Goal: Task Accomplishment & Management: Use online tool/utility

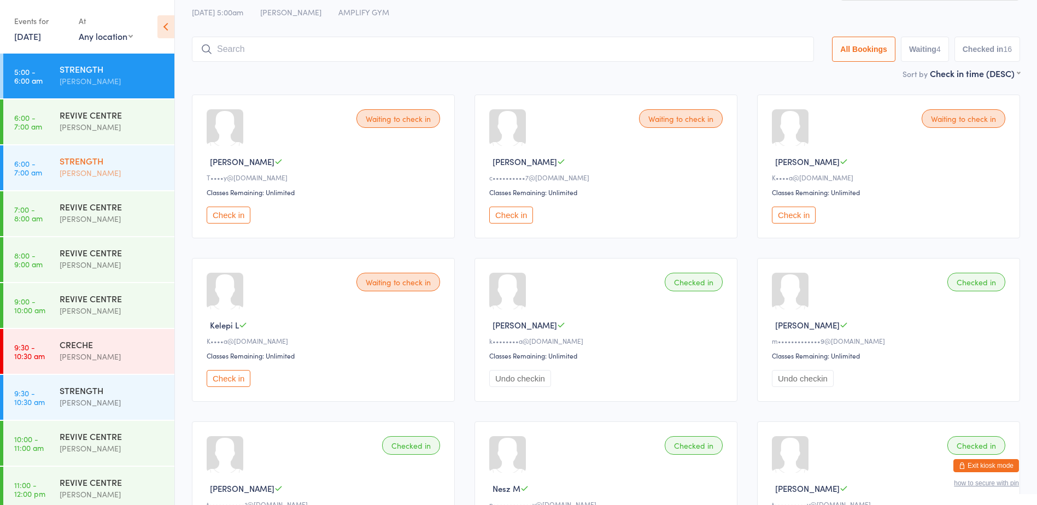
click at [79, 164] on div "STRENGTH" at bounding box center [112, 161] width 105 height 12
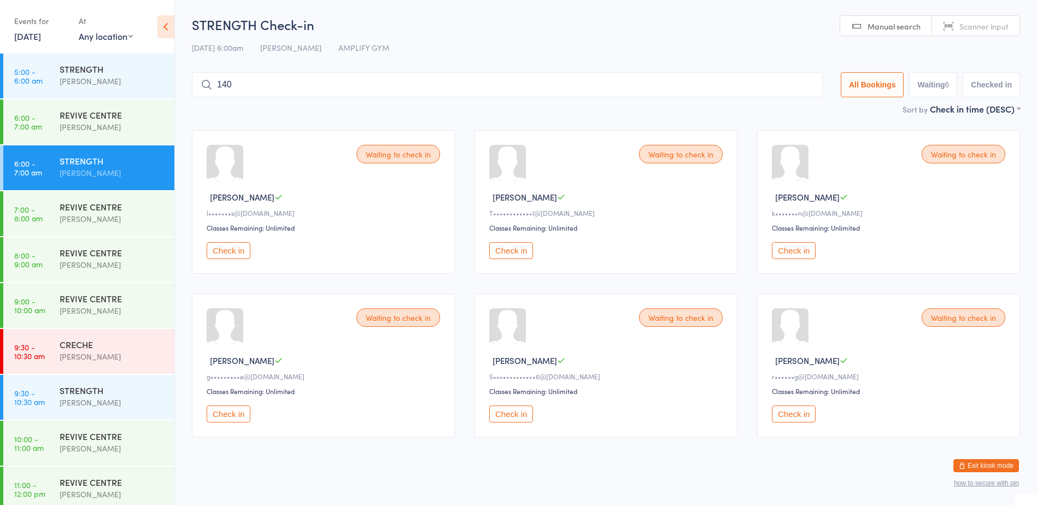
type input "1403"
type input "1457"
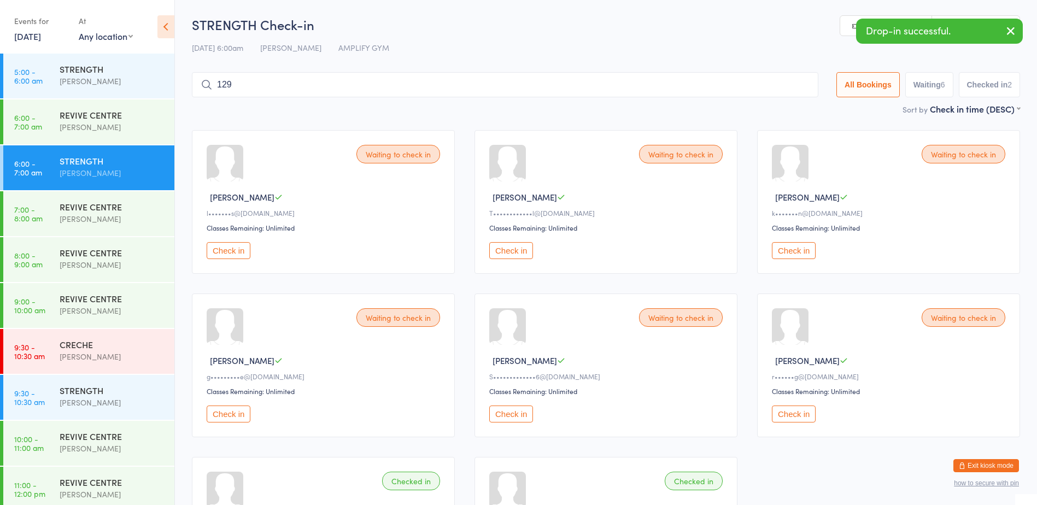
type input "1298"
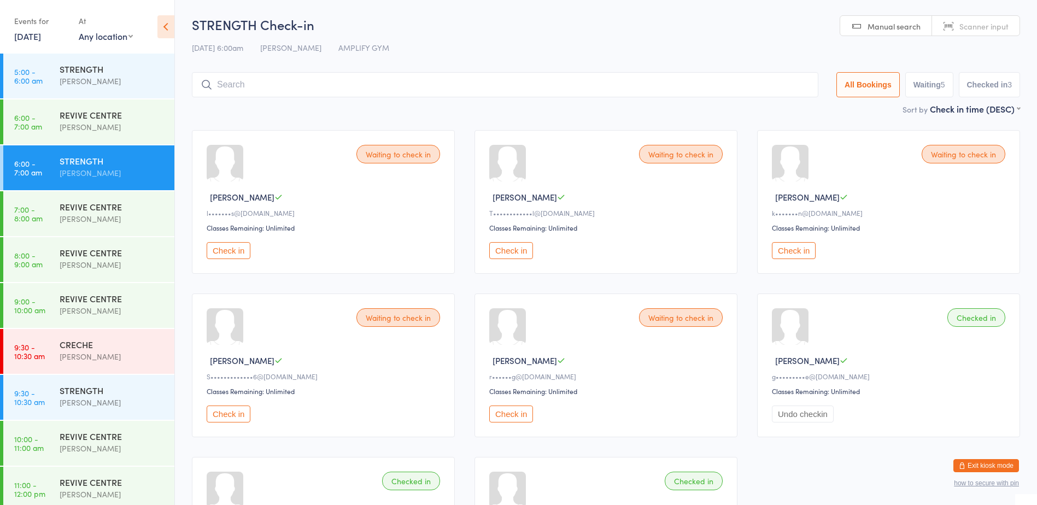
click at [796, 256] on button "Check in" at bounding box center [794, 250] width 44 height 17
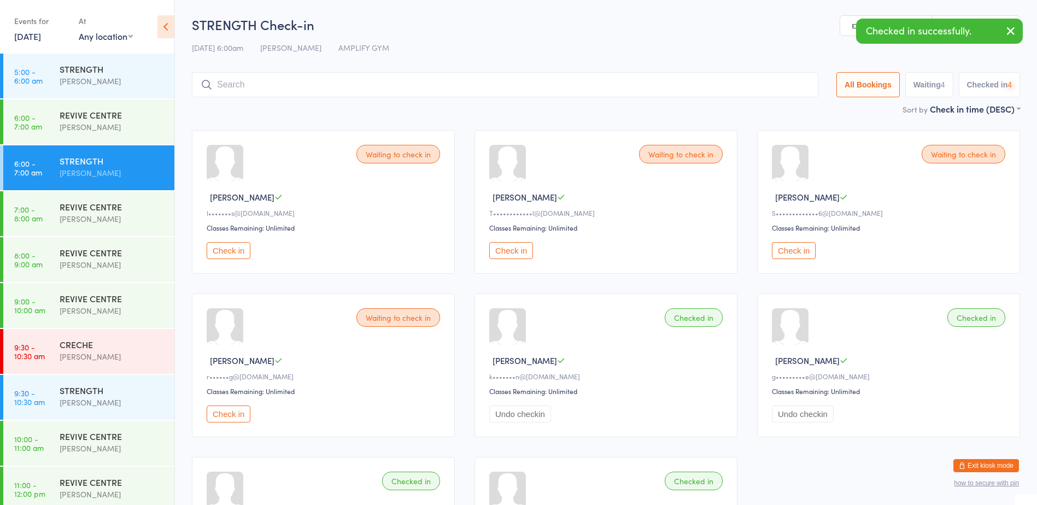
click at [298, 92] on input "search" at bounding box center [505, 84] width 626 height 25
type input "1237"
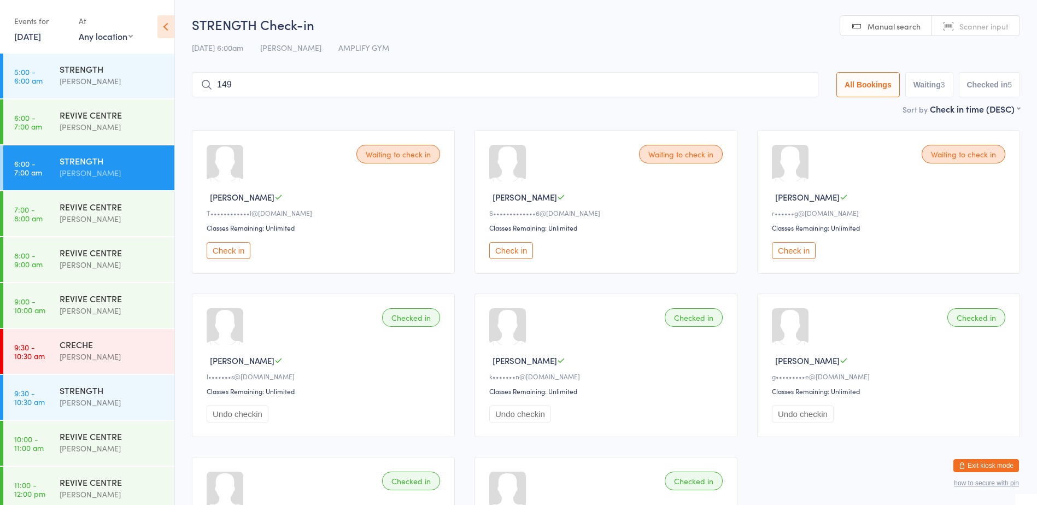
type input "1490"
type input "1563"
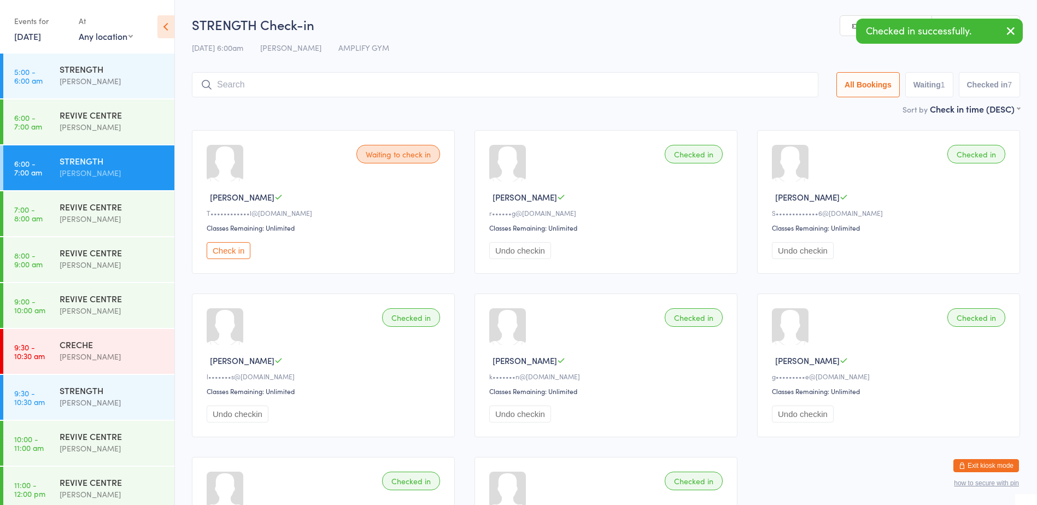
click at [992, 463] on button "Exit kiosk mode" at bounding box center [986, 465] width 66 height 13
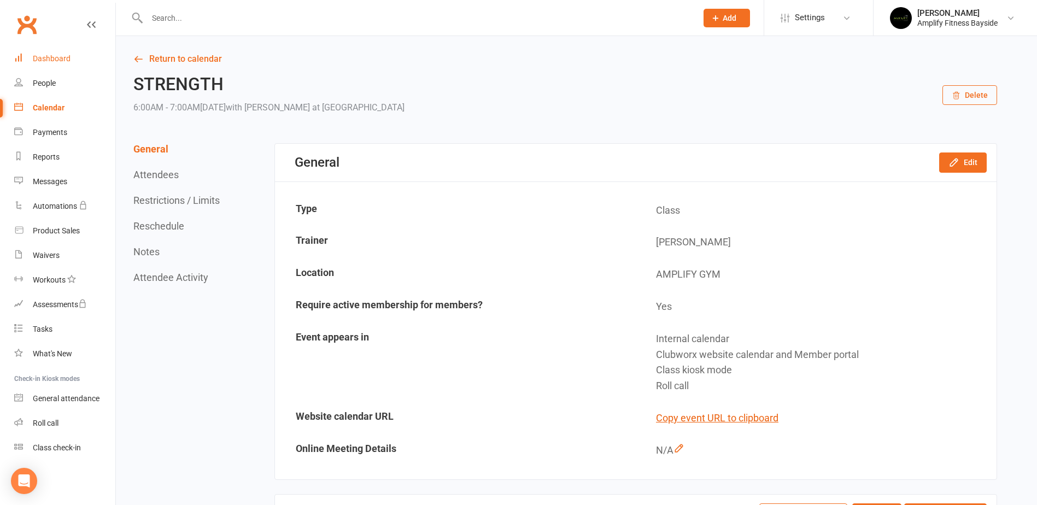
click at [47, 60] on div "Dashboard" at bounding box center [52, 58] width 38 height 9
